Goal: Find specific page/section: Find specific page/section

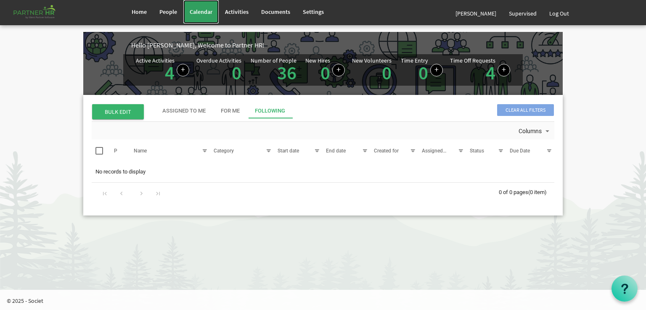
click at [196, 9] on span "Calendar" at bounding box center [201, 12] width 23 height 8
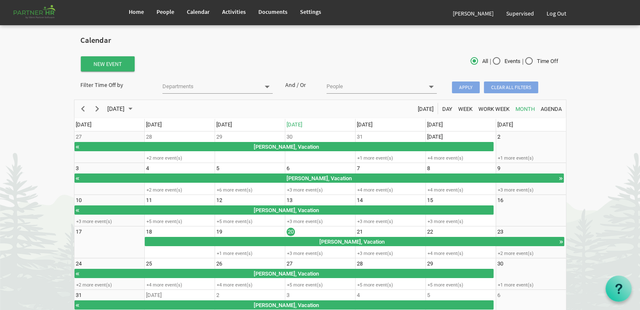
scroll to position [40, 0]
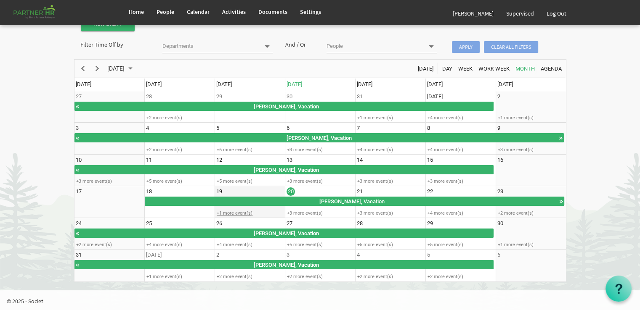
click at [236, 212] on div "+1 more event(s)" at bounding box center [249, 213] width 69 height 6
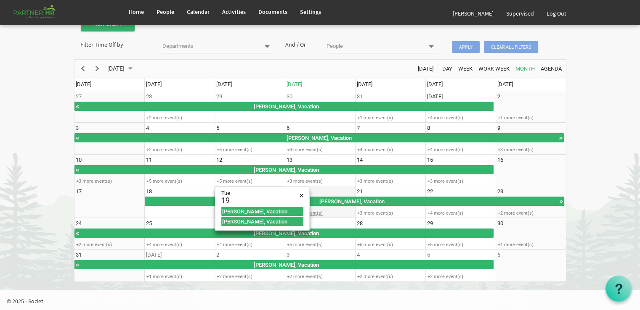
click at [319, 213] on div "+3 more event(s)" at bounding box center [319, 213] width 69 height 6
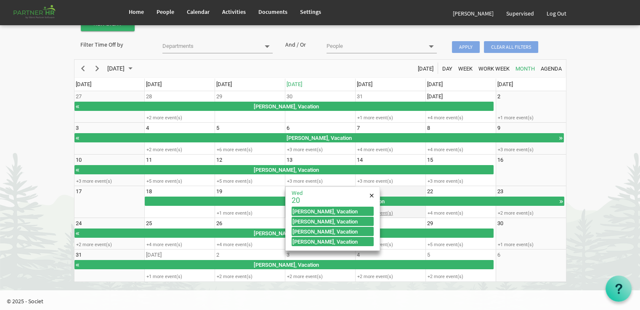
click at [382, 211] on div "+3 more event(s)" at bounding box center [390, 213] width 69 height 6
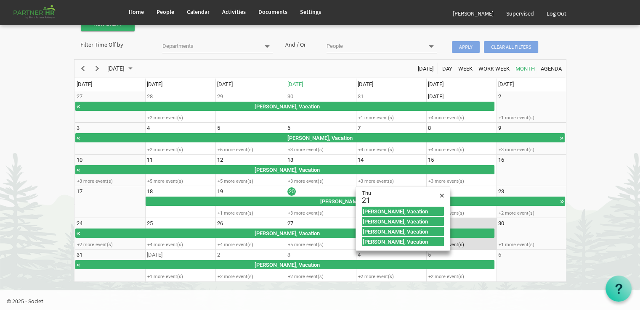
click at [459, 222] on td "29 +5 more event(s)" at bounding box center [461, 234] width 70 height 32
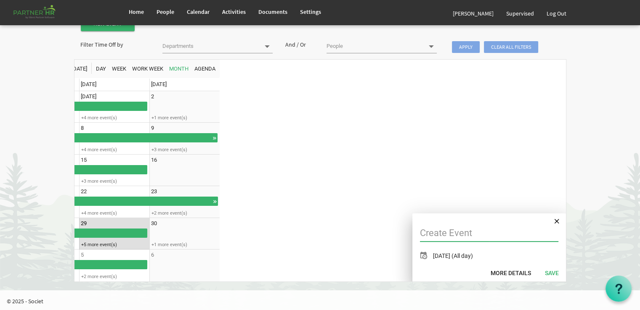
scroll to position [0, 346]
click at [557, 220] on span "of August 2025" at bounding box center [557, 221] width 5 height 11
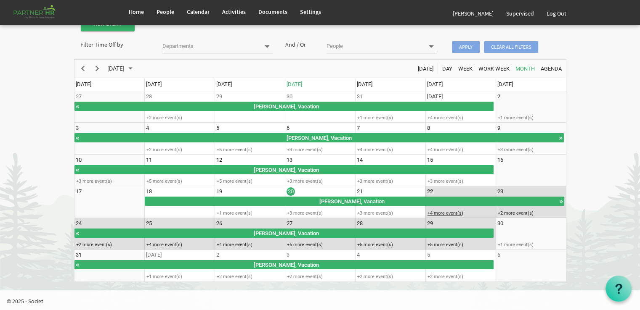
click at [441, 210] on div "+4 more event(s)" at bounding box center [460, 213] width 69 height 6
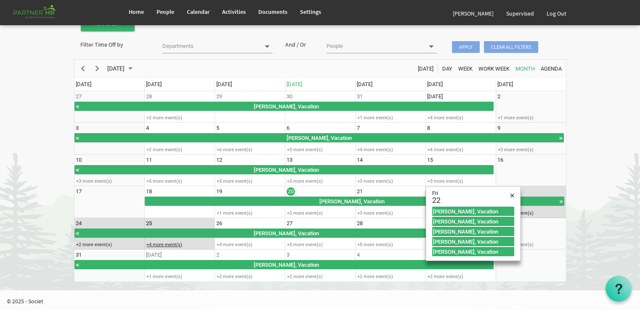
click at [170, 242] on div "+4 more event(s)" at bounding box center [179, 245] width 69 height 6
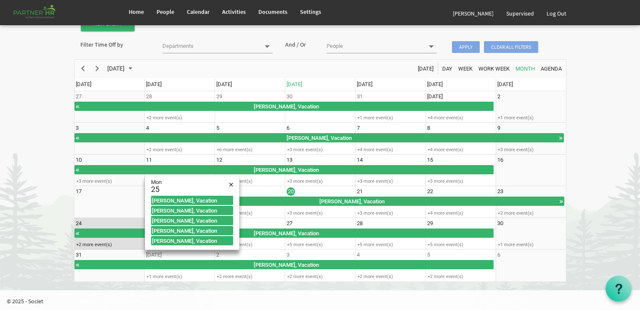
click at [46, 214] on body "Home People Calendar" at bounding box center [320, 125] width 640 height 331
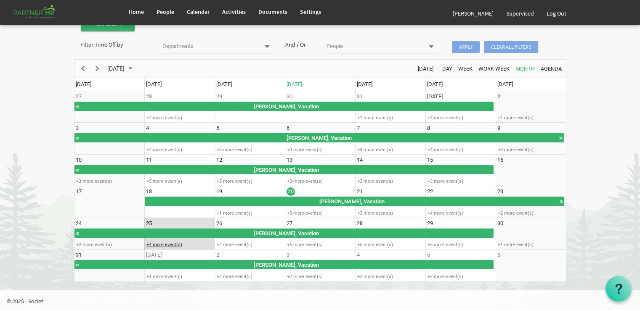
click at [157, 242] on div "+4 more event(s)" at bounding box center [179, 245] width 69 height 6
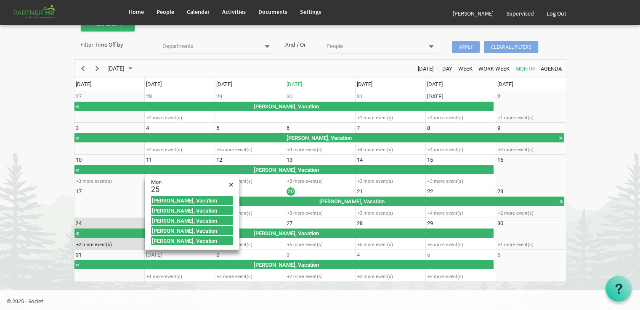
click at [45, 218] on body "Home People Calendar" at bounding box center [320, 125] width 640 height 331
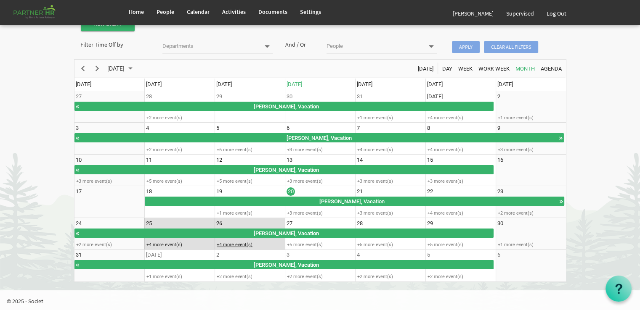
click at [223, 242] on div "+4 more event(s)" at bounding box center [249, 245] width 69 height 6
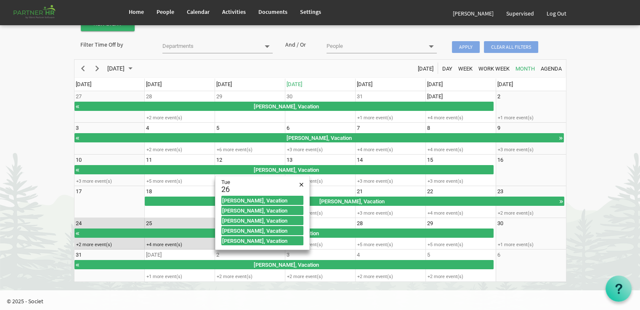
click at [29, 220] on body "Home People Calendar" at bounding box center [320, 125] width 640 height 331
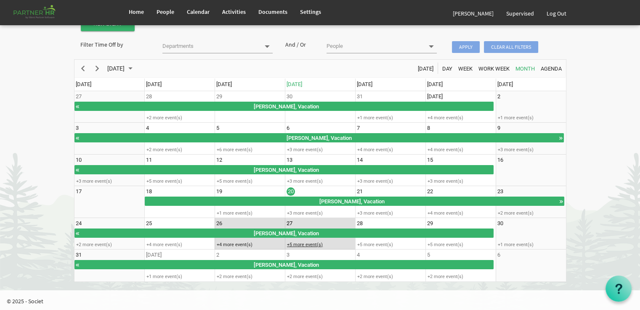
click at [306, 243] on div "+5 more event(s)" at bounding box center [319, 245] width 69 height 6
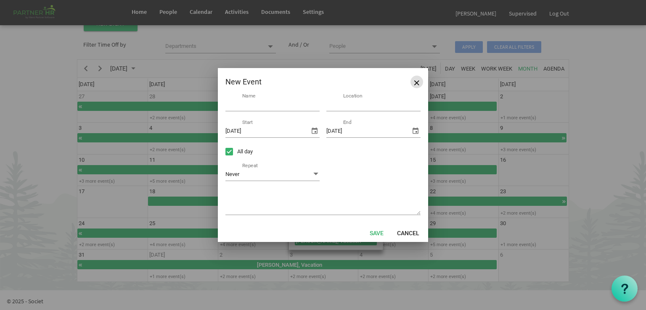
click at [415, 78] on button "Close" at bounding box center [417, 82] width 13 height 13
type input "8/20/2025"
checkbox input "false"
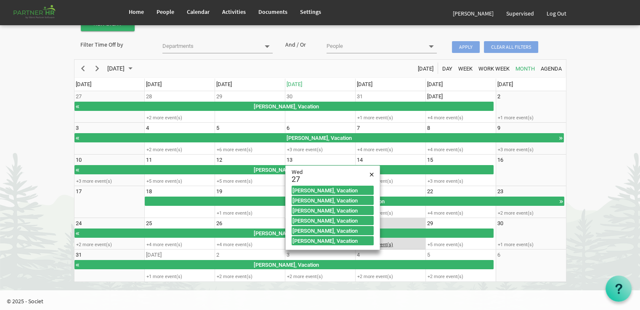
click at [390, 244] on div "+5 more event(s)" at bounding box center [390, 245] width 69 height 6
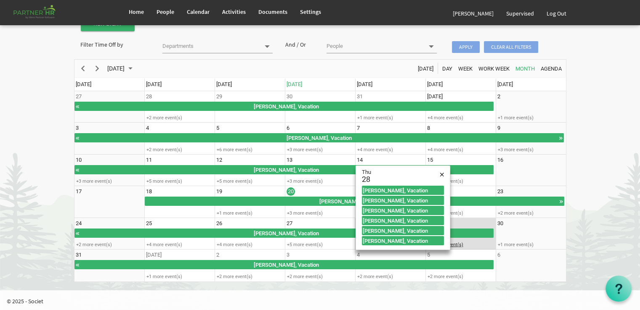
click at [454, 244] on div "+5 more event(s)" at bounding box center [460, 245] width 69 height 6
